Goal: Transaction & Acquisition: Obtain resource

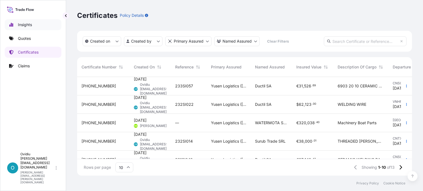
click at [29, 30] on link "Insights" at bounding box center [33, 24] width 57 height 11
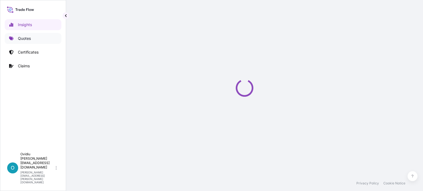
click at [26, 35] on link "Quotes" at bounding box center [33, 38] width 57 height 11
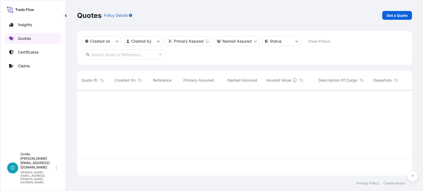
scroll to position [84, 330]
click at [391, 16] on p "Get a Quote" at bounding box center [396, 16] width 21 height 6
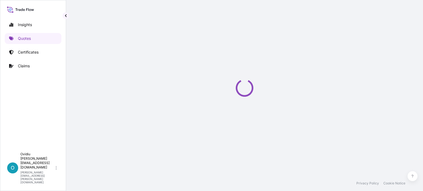
select select "Sea"
select select "21"
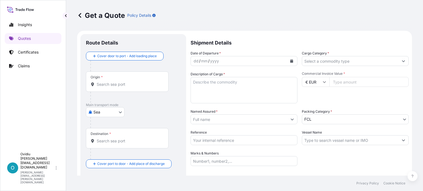
scroll to position [9, 0]
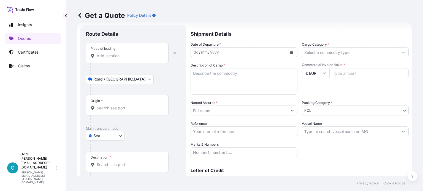
click at [106, 58] on input "Place of loading" at bounding box center [129, 56] width 65 height 6
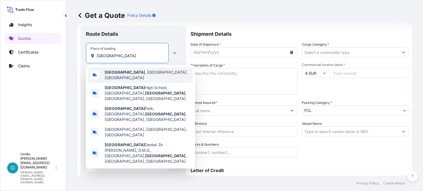
click at [163, 68] on div "[GEOGRAPHIC_DATA] , [GEOGRAPHIC_DATA], [GEOGRAPHIC_DATA]" at bounding box center [140, 74] width 105 height 15
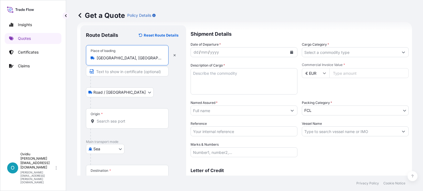
type input "[GEOGRAPHIC_DATA], [GEOGRAPHIC_DATA], [GEOGRAPHIC_DATA]"
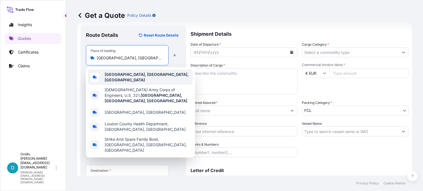
click at [144, 76] on div "[GEOGRAPHIC_DATA], [GEOGRAPHIC_DATA], [GEOGRAPHIC_DATA]" at bounding box center [140, 77] width 105 height 15
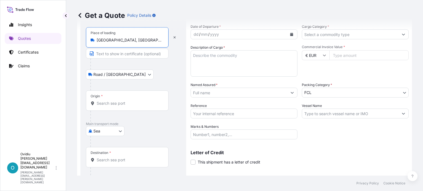
scroll to position [36, 0]
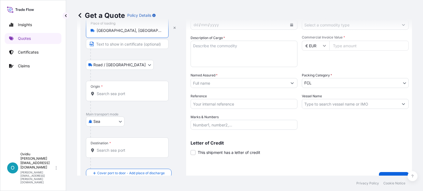
click at [110, 122] on body "Insights Quotes Certificates Claims O Ovidiu [EMAIL_ADDRESS][DOMAIN_NAME] [DOMA…" at bounding box center [211, 95] width 423 height 191
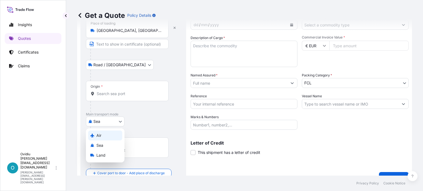
click at [101, 137] on div "Air" at bounding box center [105, 136] width 34 height 10
select select "Air"
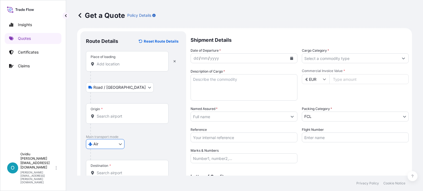
scroll to position [0, 0]
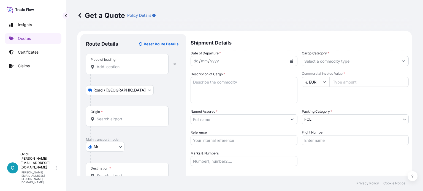
click at [114, 61] on div "Place of loading" at bounding box center [103, 60] width 25 height 4
click at [114, 64] on input "Place of loading" at bounding box center [129, 67] width 65 height 6
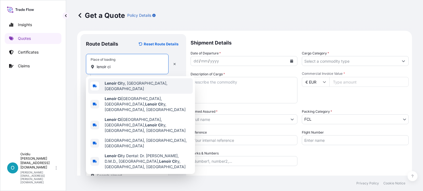
click at [129, 84] on span "Lenoir Ci ty, [GEOGRAPHIC_DATA], [GEOGRAPHIC_DATA]" at bounding box center [148, 86] width 86 height 11
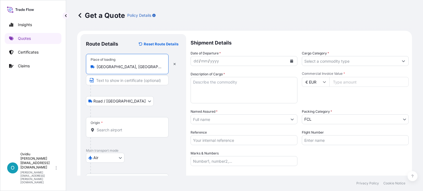
type input "[GEOGRAPHIC_DATA], [GEOGRAPHIC_DATA], [GEOGRAPHIC_DATA]"
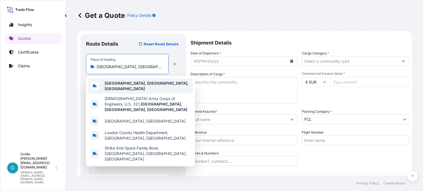
click at [121, 84] on b "[GEOGRAPHIC_DATA], [GEOGRAPHIC_DATA], [GEOGRAPHIC_DATA]" at bounding box center [147, 86] width 84 height 10
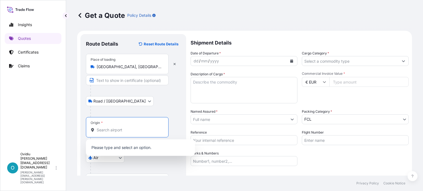
click at [106, 131] on input "Origin *" at bounding box center [129, 130] width 65 height 6
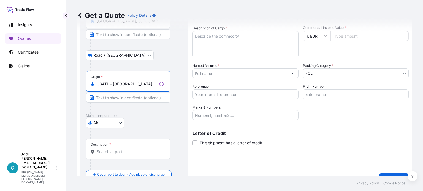
scroll to position [58, 0]
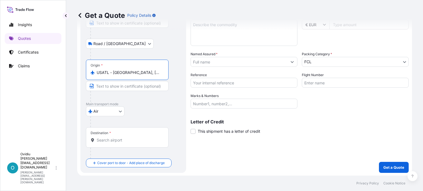
type input "USATL - [GEOGRAPHIC_DATA], [GEOGRAPHIC_DATA]"
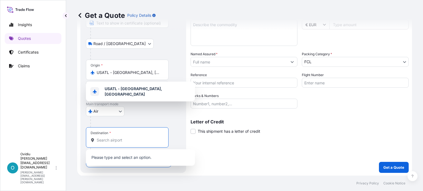
click at [122, 143] on input "Destination *" at bounding box center [129, 141] width 65 height 6
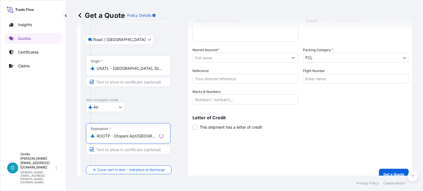
scroll to position [69, 0]
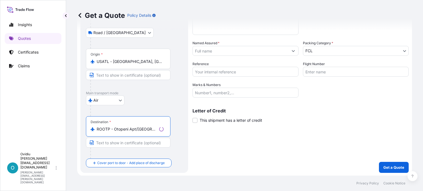
type input "ROOTP - Otopeni Apt/[GEOGRAPHIC_DATA], [GEOGRAPHIC_DATA]"
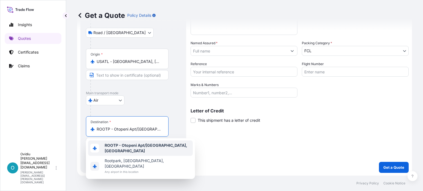
click at [135, 145] on b "ROOTP - Otopeni Apt/[GEOGRAPHIC_DATA], [GEOGRAPHIC_DATA]" at bounding box center [146, 148] width 83 height 10
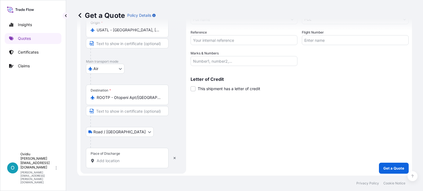
scroll to position [101, 0]
click at [106, 160] on input "Place of Discharge" at bounding box center [129, 160] width 65 height 6
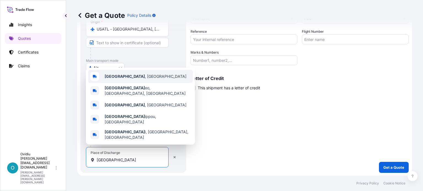
click at [123, 79] on span "[GEOGRAPHIC_DATA] , [GEOGRAPHIC_DATA]" at bounding box center [146, 77] width 82 height 6
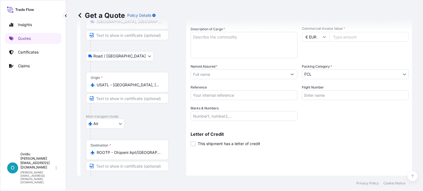
scroll to position [0, 0]
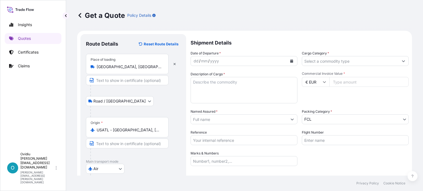
type input "[GEOGRAPHIC_DATA], [GEOGRAPHIC_DATA]"
click at [207, 60] on div "mm" at bounding box center [204, 61] width 8 height 7
drag, startPoint x: 202, startPoint y: 60, endPoint x: 207, endPoint y: 60, distance: 5.0
click at [203, 60] on div "mm" at bounding box center [204, 61] width 8 height 7
click at [186, 61] on form "Route Details Reset Route Details Place of loading [GEOGRAPHIC_DATA], [GEOGRAPH…" at bounding box center [244, 160] width 335 height 258
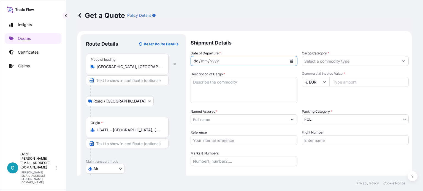
click at [199, 62] on div "/" at bounding box center [199, 61] width 1 height 7
click at [196, 61] on div "dd" at bounding box center [196, 61] width 6 height 7
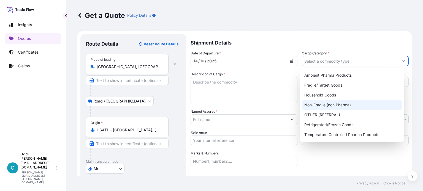
click at [338, 109] on div "Non-Fragile (non Pharma)" at bounding box center [352, 105] width 100 height 10
type input "Non-Fragile (non Pharma)"
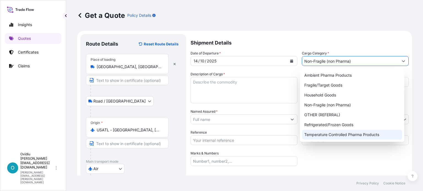
click at [219, 87] on textarea "Description of Cargo *" at bounding box center [243, 90] width 107 height 26
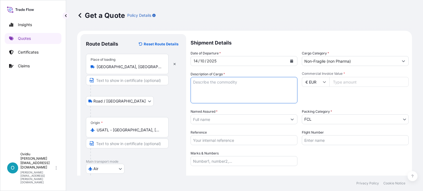
click at [215, 85] on textarea "Description of Cargo *" at bounding box center [243, 90] width 107 height 26
paste textarea "Mechanical appliances, Ultramax External Mix Airless Chopper System AES"
type textarea "Mechanical appliances, Ultramax External Mix Airless Chopper System AES"
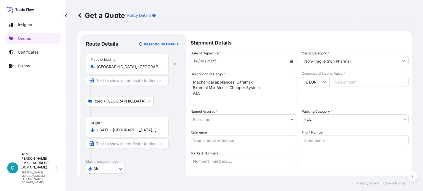
click at [338, 83] on input "Commercial Invoice Value *" at bounding box center [368, 82] width 79 height 10
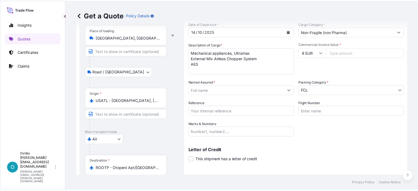
scroll to position [28, 0]
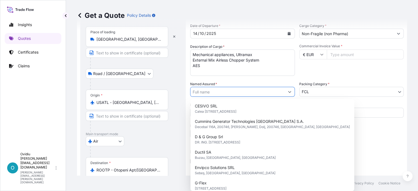
click at [277, 93] on input "Named Assured *" at bounding box center [238, 92] width 94 height 10
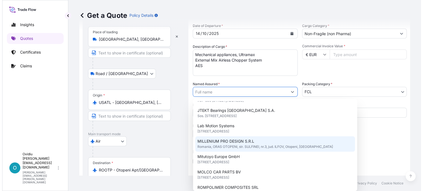
scroll to position [114, 0]
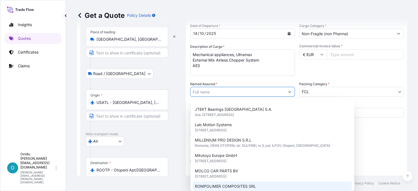
click at [235, 184] on div "ROMPOLIMER COMPOSITES SRL" at bounding box center [273, 187] width 160 height 10
type input "ROMPOLIMER COMPOSITES SRL"
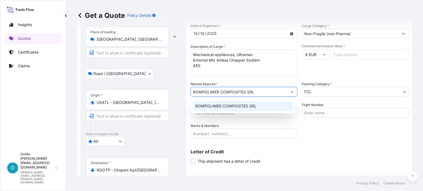
click at [347, 91] on body "1 option available. Insights Quotes Certificates Claims O Ovidiu [EMAIL_ADDRESS…" at bounding box center [211, 95] width 423 height 191
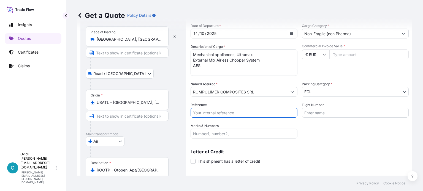
drag, startPoint x: 201, startPoint y: 110, endPoint x: 207, endPoint y: 110, distance: 5.8
click at [201, 110] on input "Reference" at bounding box center [243, 113] width 107 height 10
paste input "231AI010"
type input "231AI010"
click at [327, 150] on p "Letter of Credit" at bounding box center [299, 152] width 218 height 4
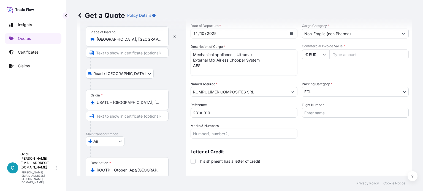
click at [345, 54] on input "Commercial Invoice Value *" at bounding box center [368, 55] width 79 height 10
type input "19463.17"
click at [320, 55] on input "€ EUR" at bounding box center [316, 55] width 28 height 10
click at [312, 95] on div "$ USD" at bounding box center [313, 92] width 23 height 10
type input "$ USD"
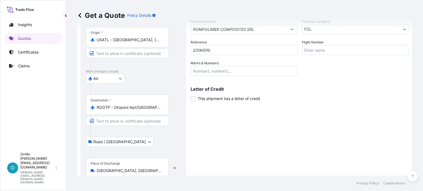
scroll to position [112, 0]
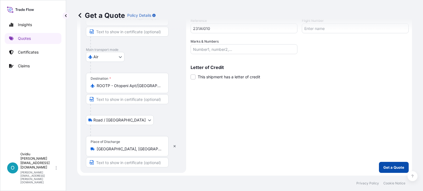
click at [387, 167] on p "Get a Quote" at bounding box center [393, 168] width 21 height 6
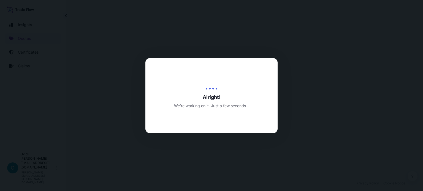
select select "Road / [GEOGRAPHIC_DATA]"
select select "Air"
select select "Road / [GEOGRAPHIC_DATA]"
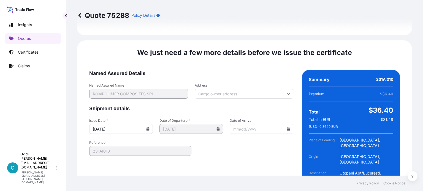
scroll to position [836, 0]
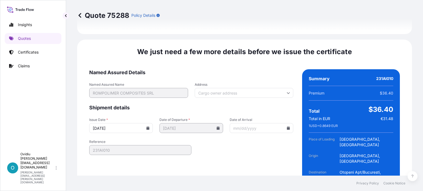
click at [248, 123] on input "Date of Arrival" at bounding box center [261, 128] width 64 height 10
click at [262, 123] on input "Date of Arrival" at bounding box center [261, 128] width 64 height 10
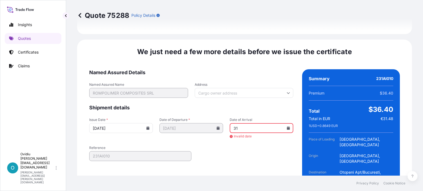
type input "3"
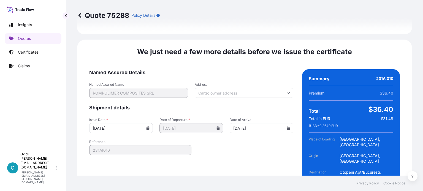
type input "[DATE]"
click at [254, 139] on form "Named Assured Details Named Assured Name ROMPOLIMER COMPOSITES SRL Address Ship…" at bounding box center [191, 144] width 204 height 151
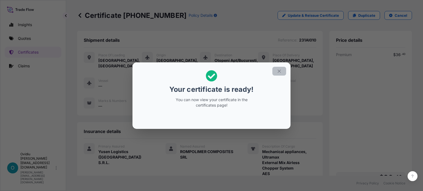
click at [280, 71] on icon "button" at bounding box center [279, 71] width 5 height 5
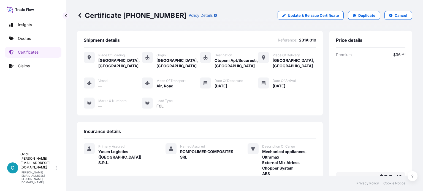
scroll to position [123, 0]
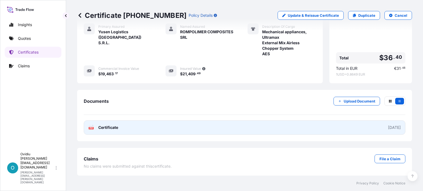
click at [271, 126] on link "PDF Certificate [DATE]" at bounding box center [244, 128] width 321 height 14
